Goal: Task Accomplishment & Management: Manage account settings

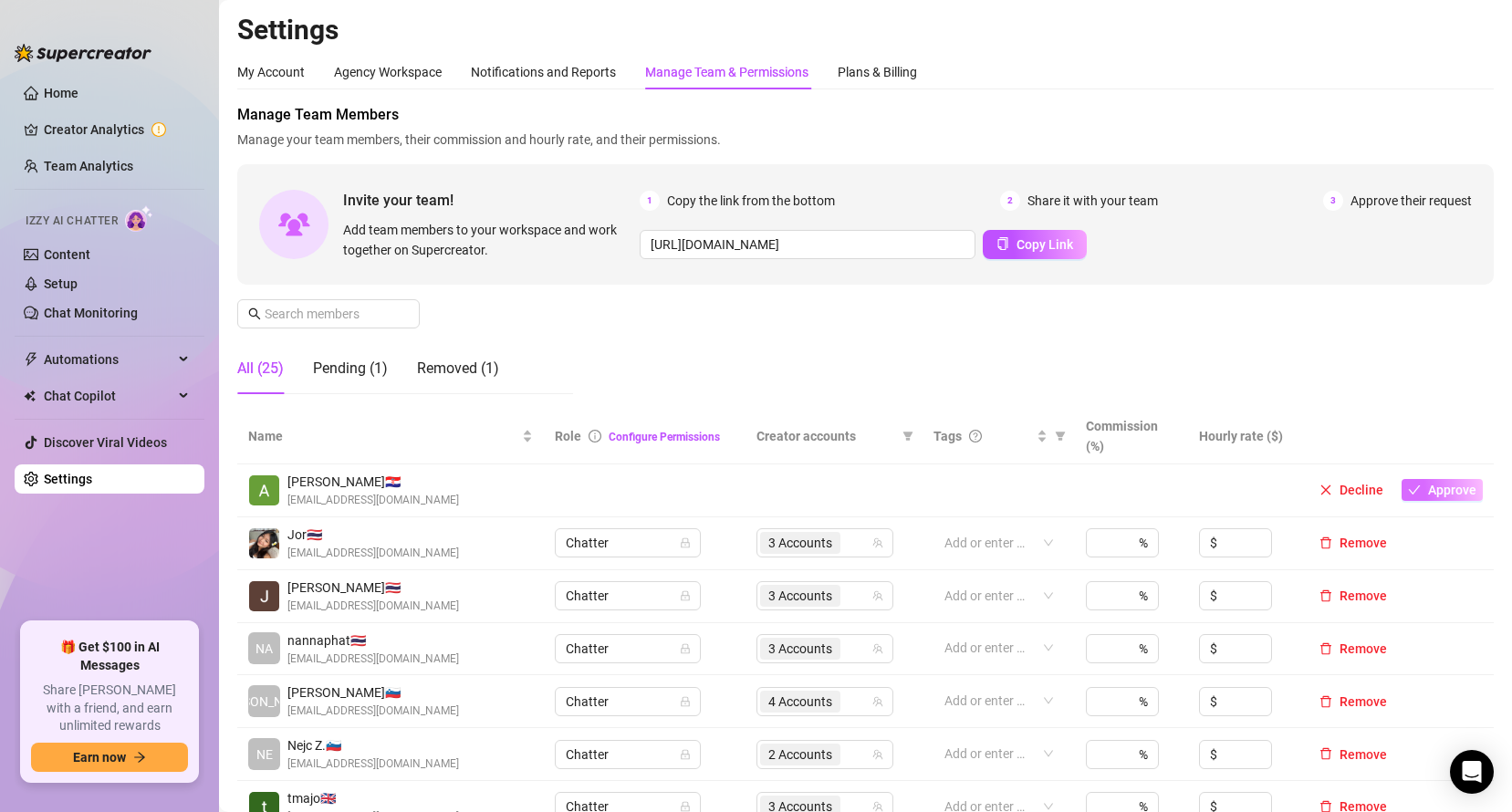
click at [1428, 494] on span "Approve" at bounding box center [1452, 490] width 49 height 15
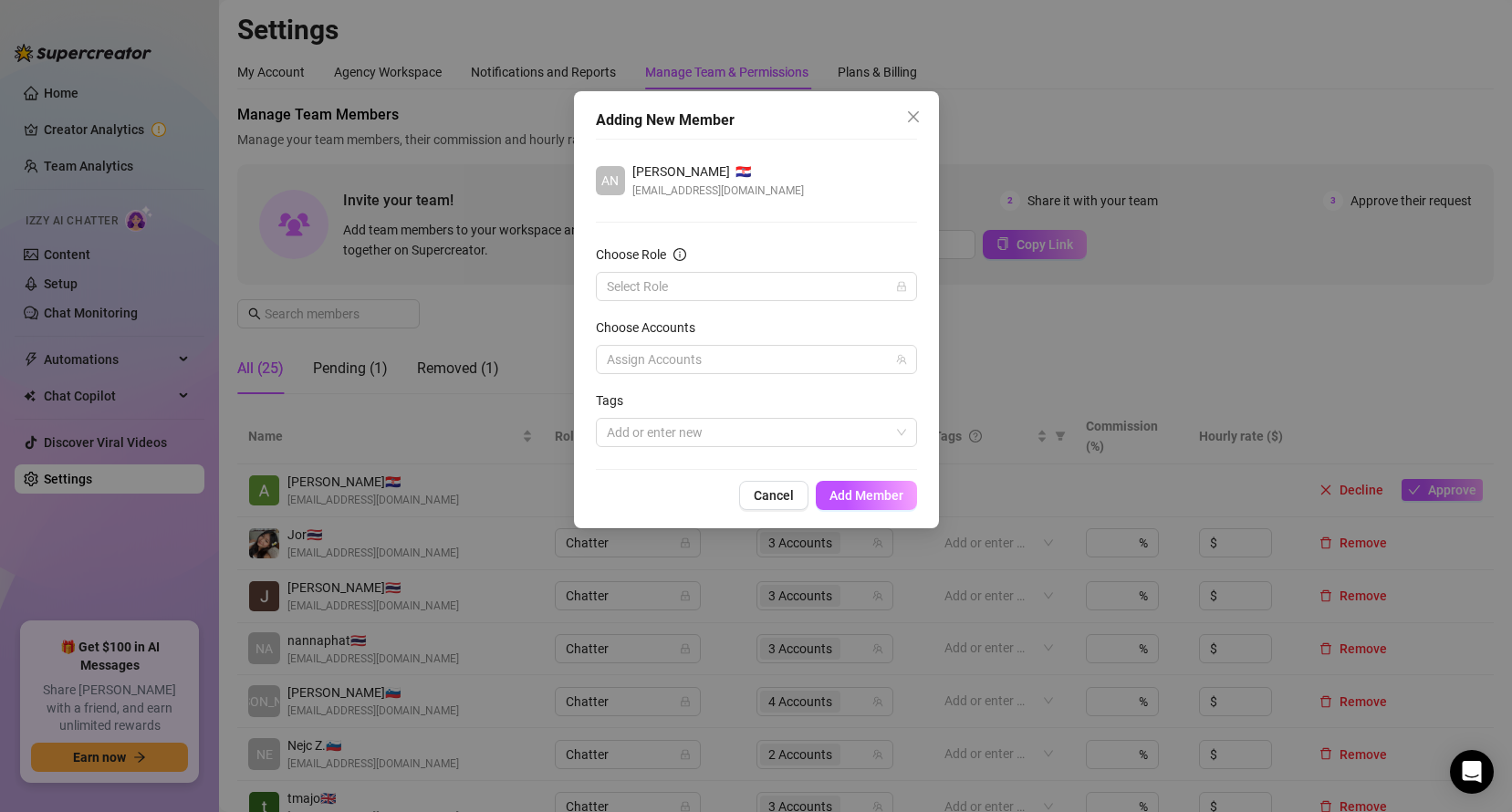
click at [827, 301] on form "Choose Role Select Role Choose Accounts Assign Accounts Tags Add or enter new" at bounding box center [756, 346] width 321 height 203
click at [820, 292] on input "Choose Role" at bounding box center [748, 286] width 283 height 28
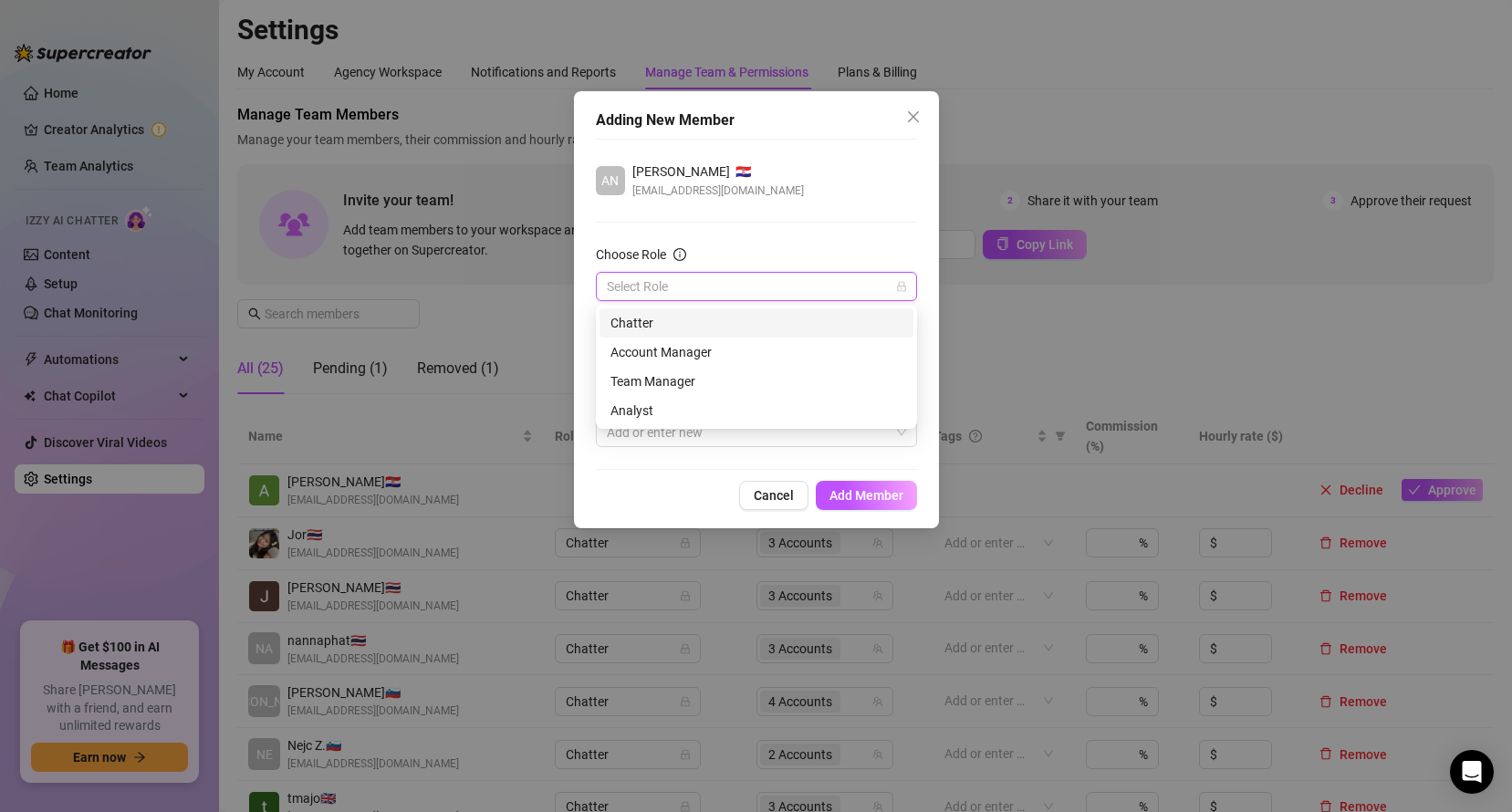
click at [768, 316] on div "Chatter" at bounding box center [756, 323] width 292 height 20
click at [786, 350] on div at bounding box center [747, 360] width 295 height 26
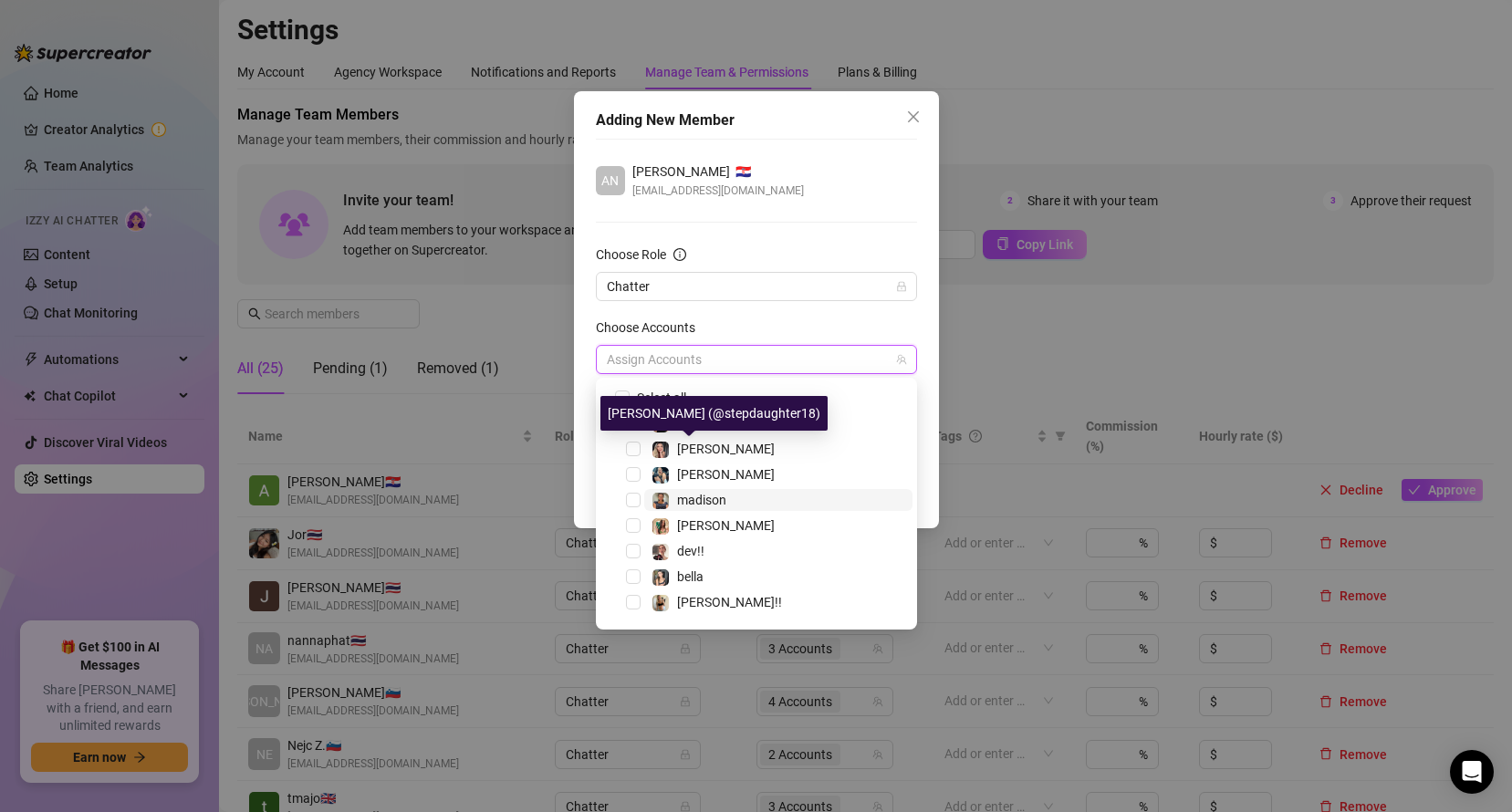
scroll to position [48, 0]
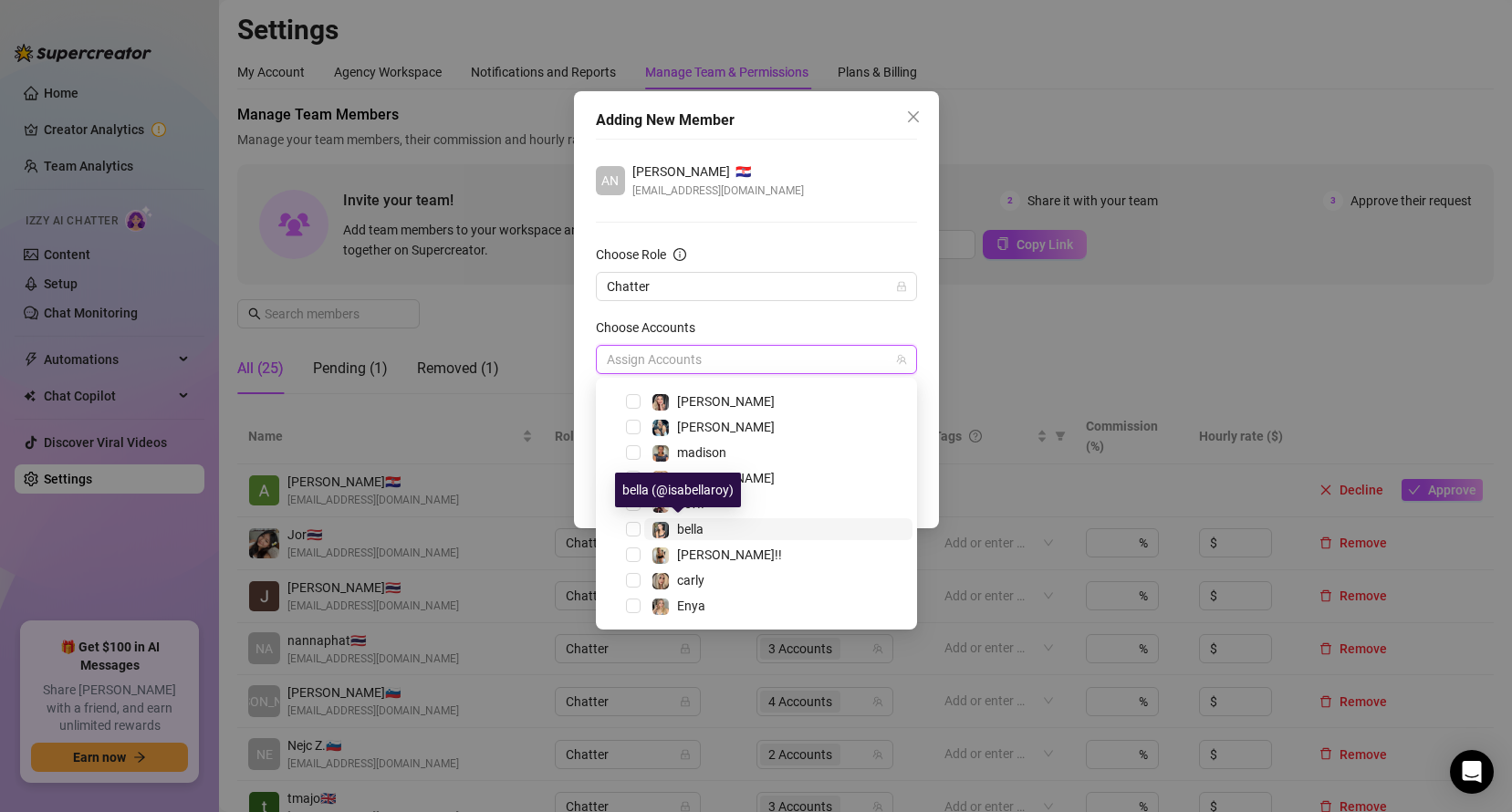
click at [679, 525] on span "bella" at bounding box center [690, 529] width 27 height 15
click at [636, 557] on span "Select tree node" at bounding box center [634, 555] width 15 height 15
click at [638, 499] on span "Select tree node" at bounding box center [634, 504] width 15 height 15
click at [634, 434] on span "Select tree node" at bounding box center [634, 427] width 15 height 15
click at [636, 610] on span "Select tree node" at bounding box center [634, 606] width 15 height 15
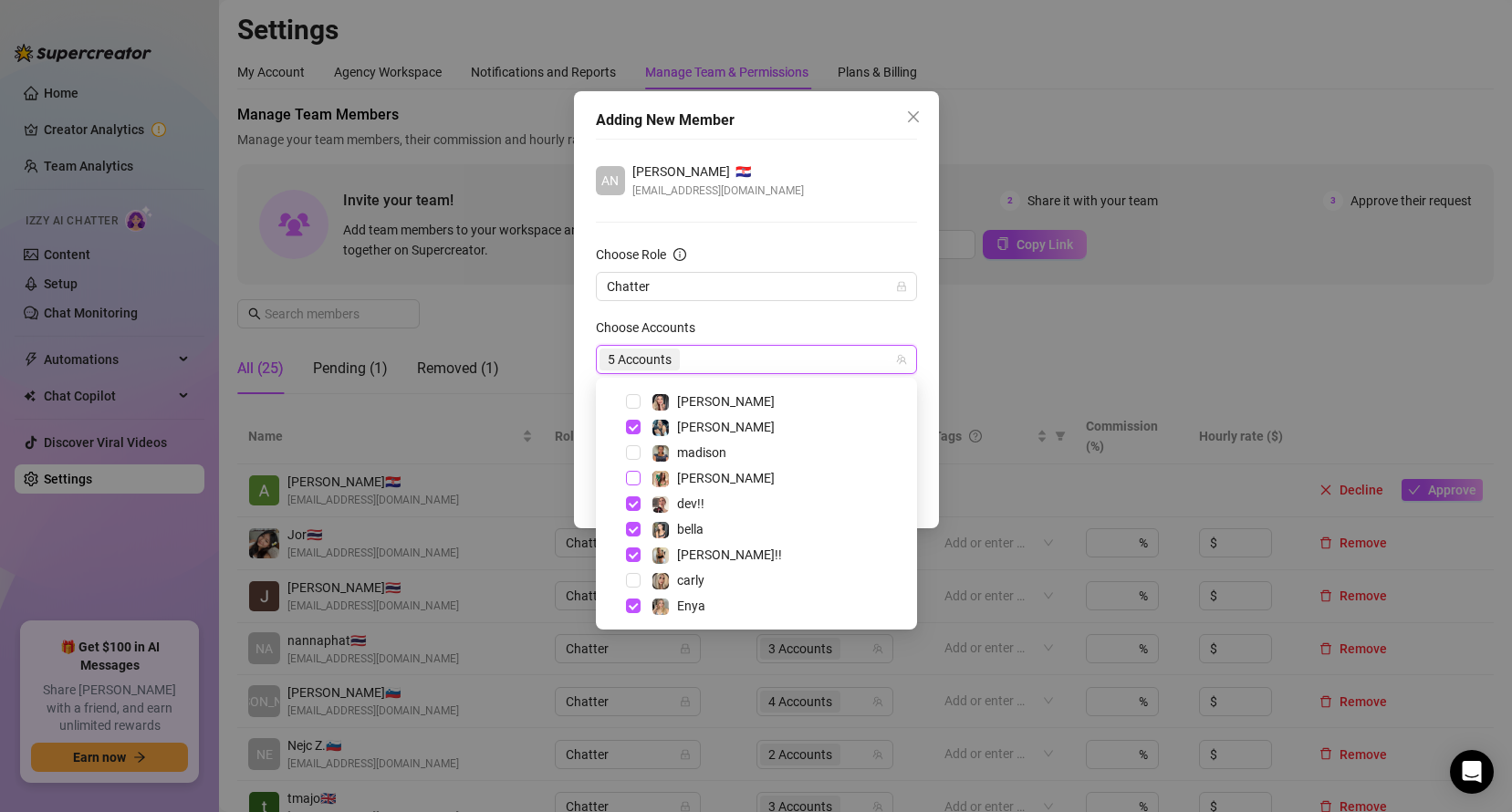
click at [634, 481] on span "Select tree node" at bounding box center [634, 478] width 15 height 15
click at [633, 450] on span "Select tree node" at bounding box center [634, 453] width 15 height 15
click at [634, 449] on span "Select tree node" at bounding box center [634, 449] width 15 height 15
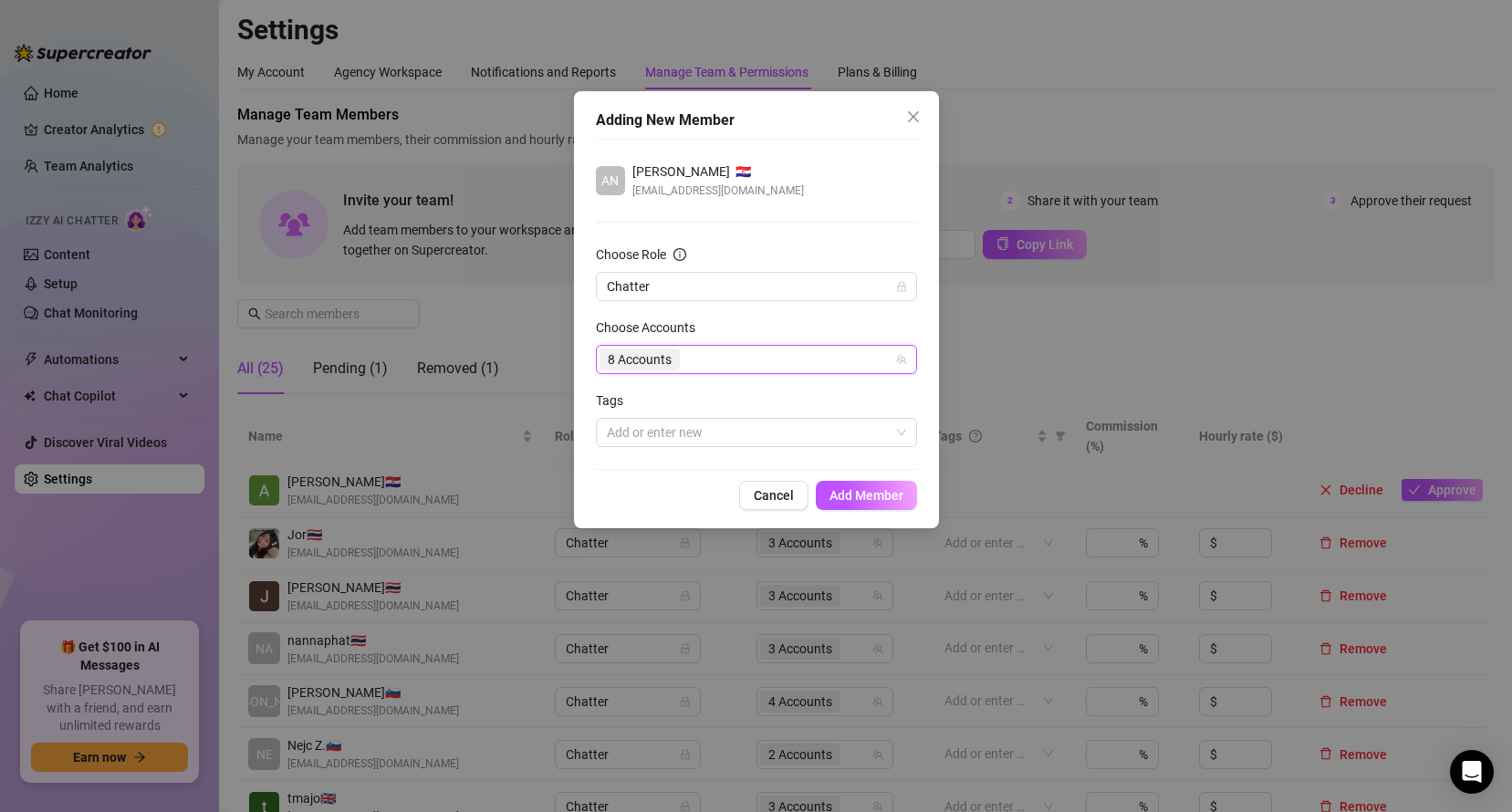
click at [736, 331] on div "Choose Accounts" at bounding box center [756, 331] width 321 height 28
click at [877, 491] on span "Add Member" at bounding box center [866, 495] width 74 height 15
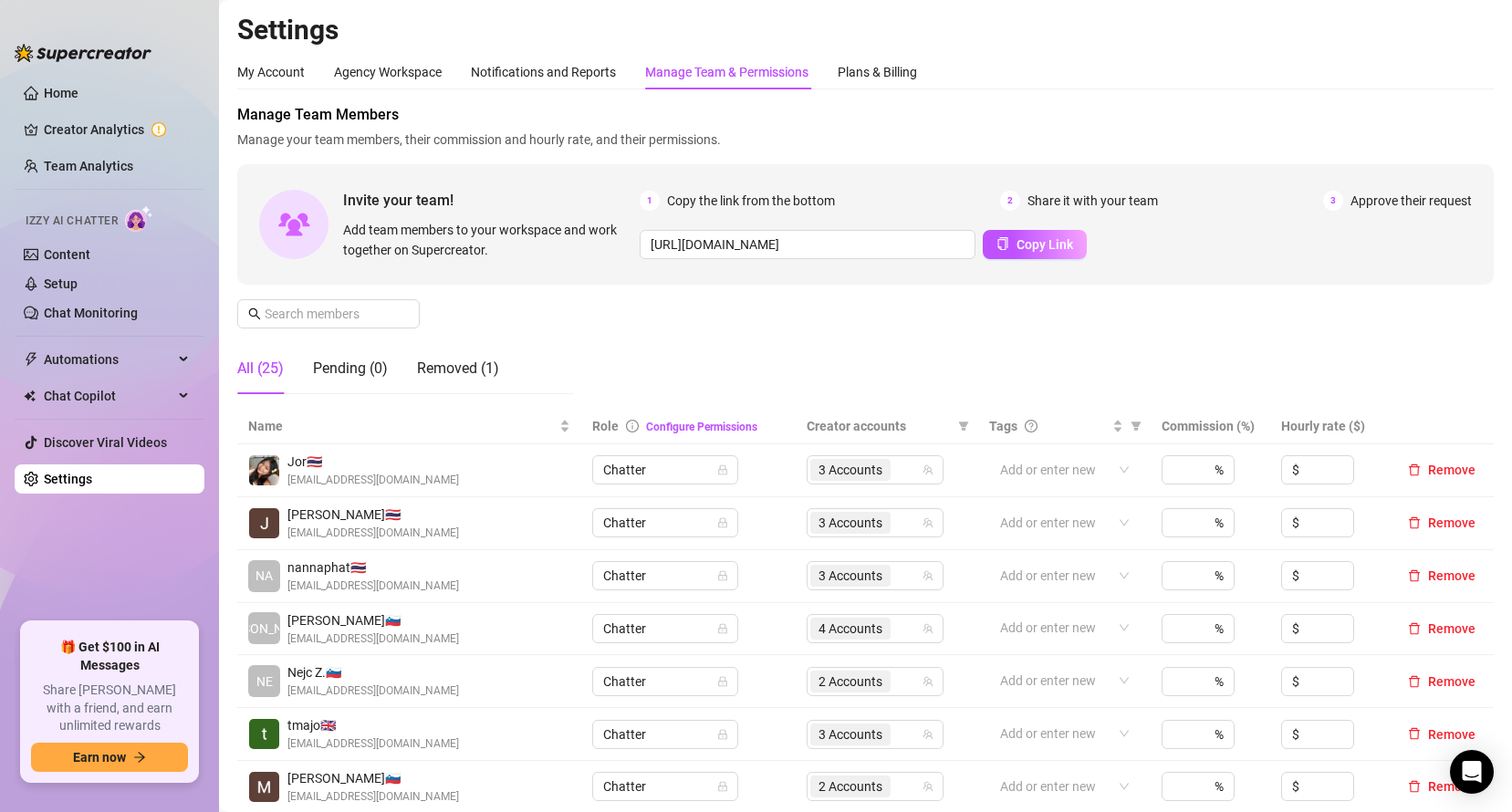
click at [1337, 96] on div "My Account Agency Workspace Notifications and Reports Manage Team & Permissions…" at bounding box center [866, 801] width 1256 height 1493
